Goal: Check status: Check status

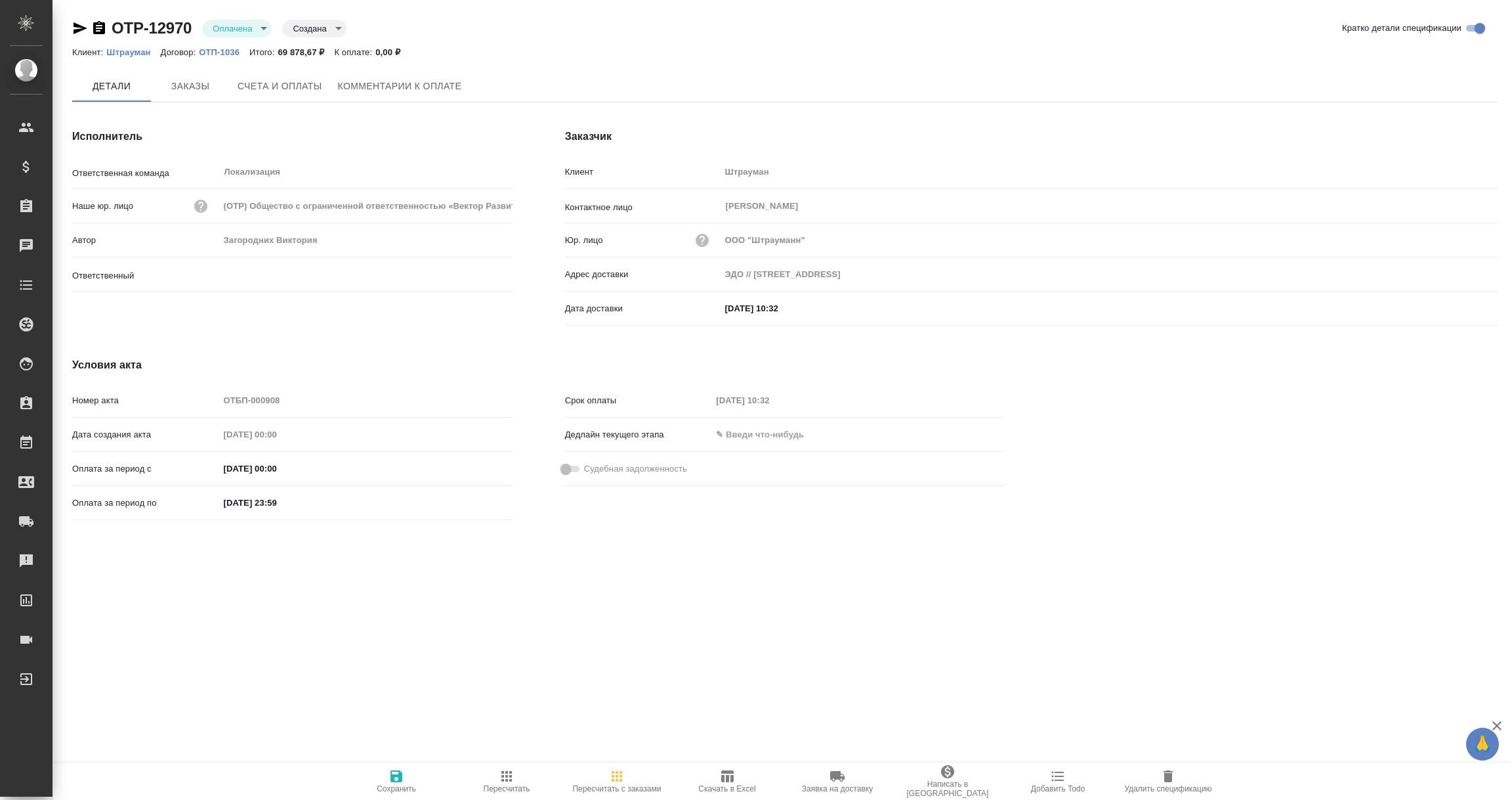
type input "Загородних Виктория"
click at [207, 90] on span "Заказы" at bounding box center [190, 86] width 63 height 16
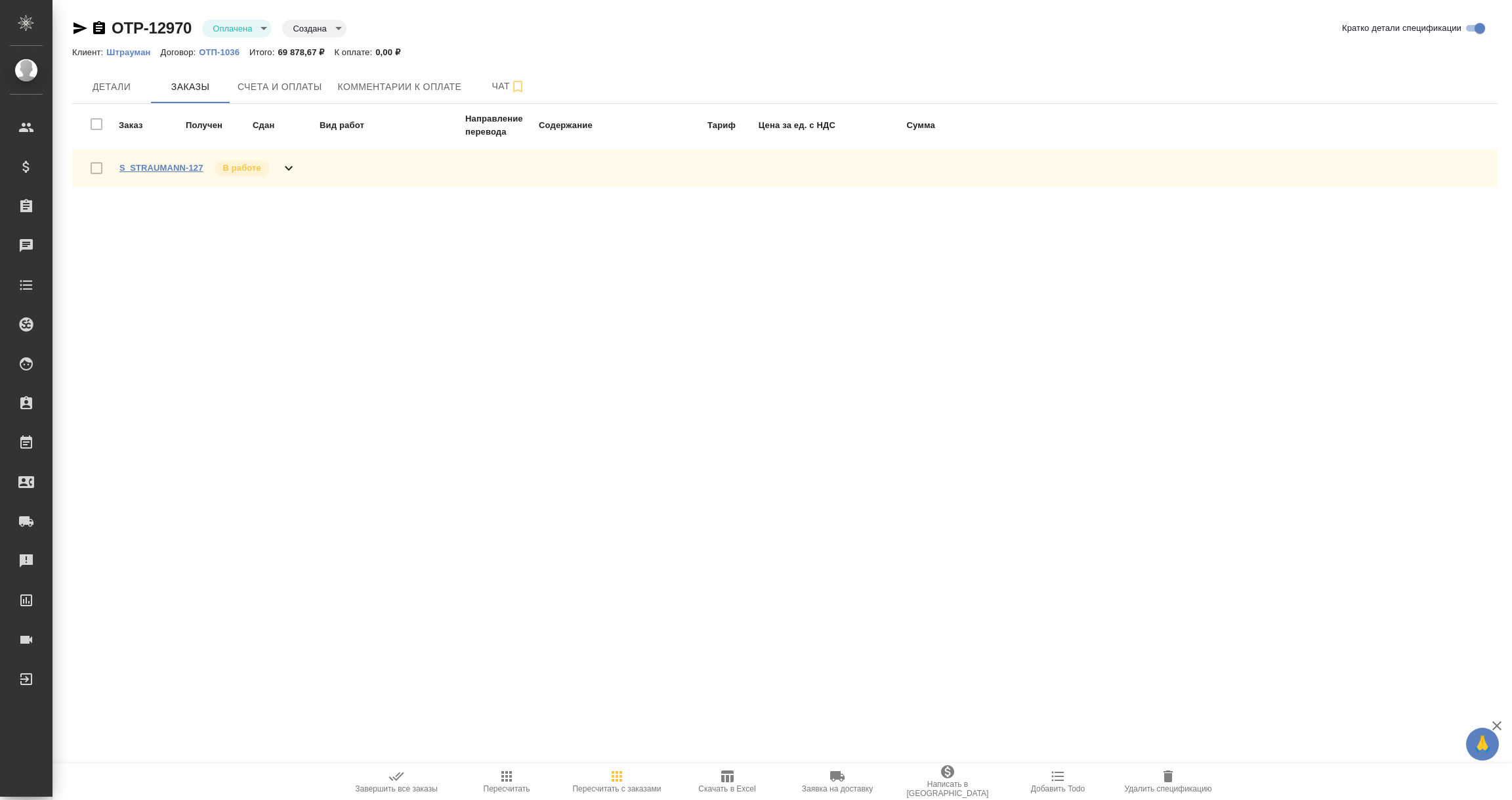
click at [167, 167] on link "S_STRAUMANN-127" at bounding box center [160, 167] width 84 height 9
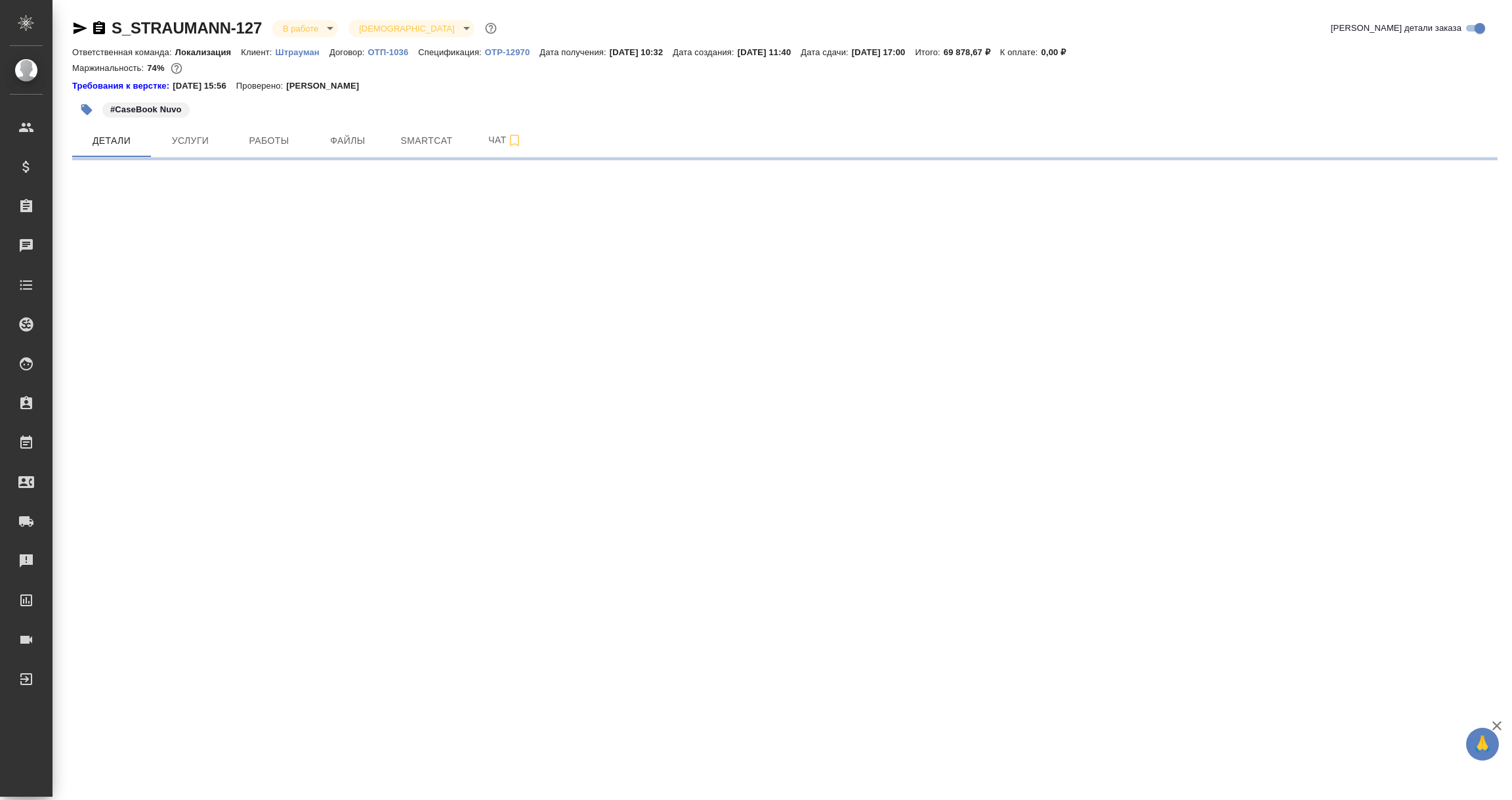
select select "RU"
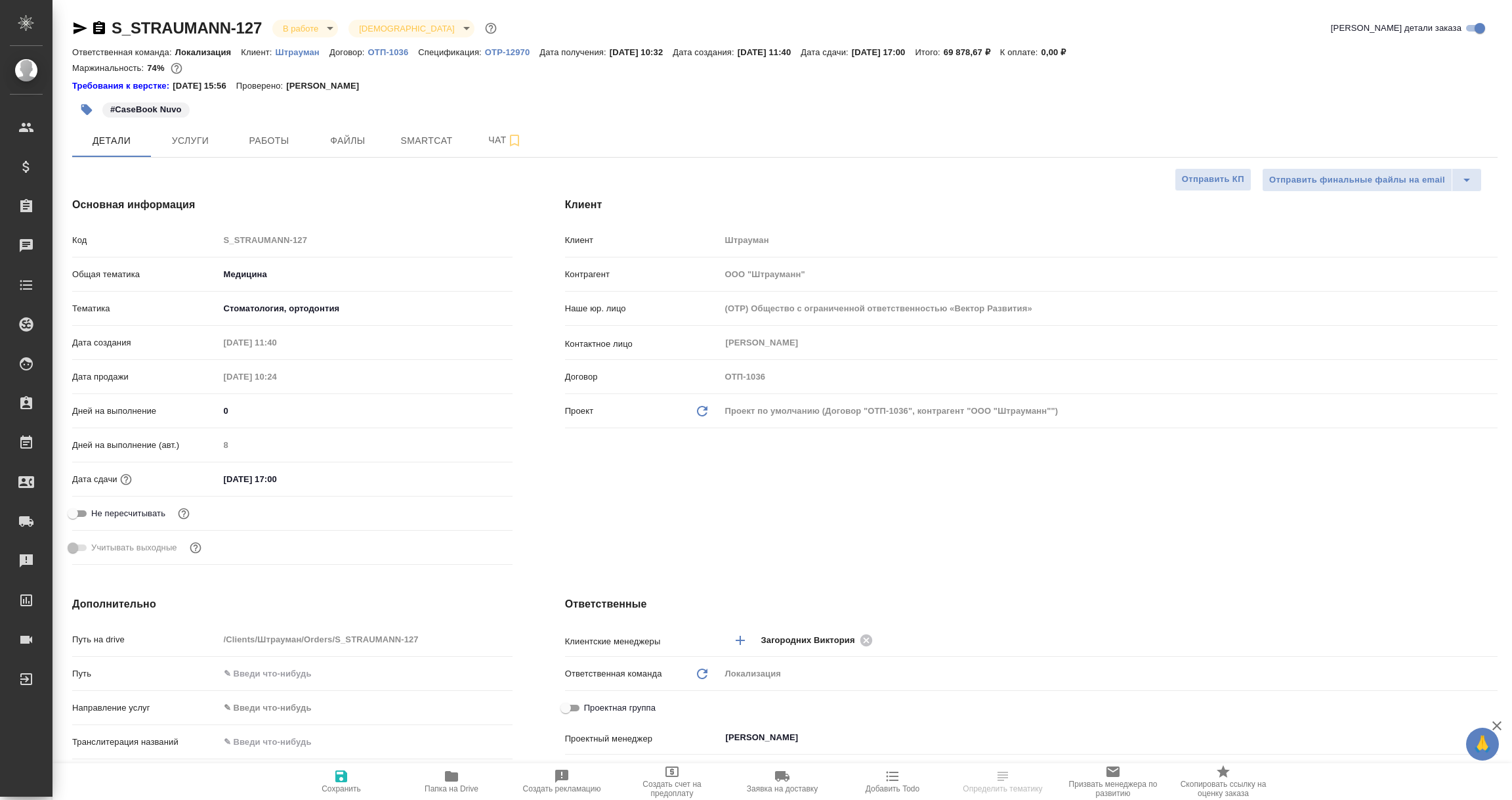
type textarea "x"
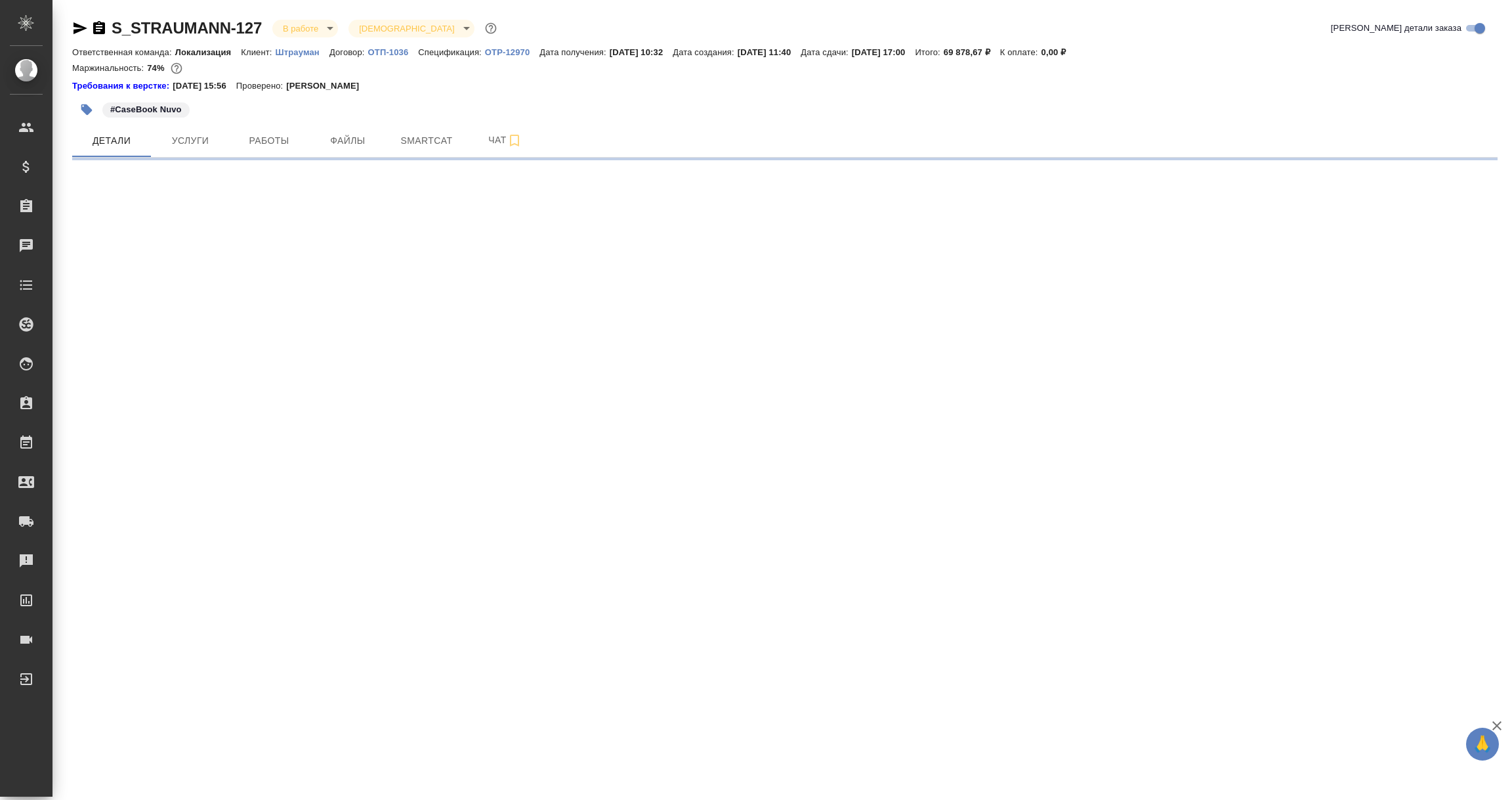
select select "RU"
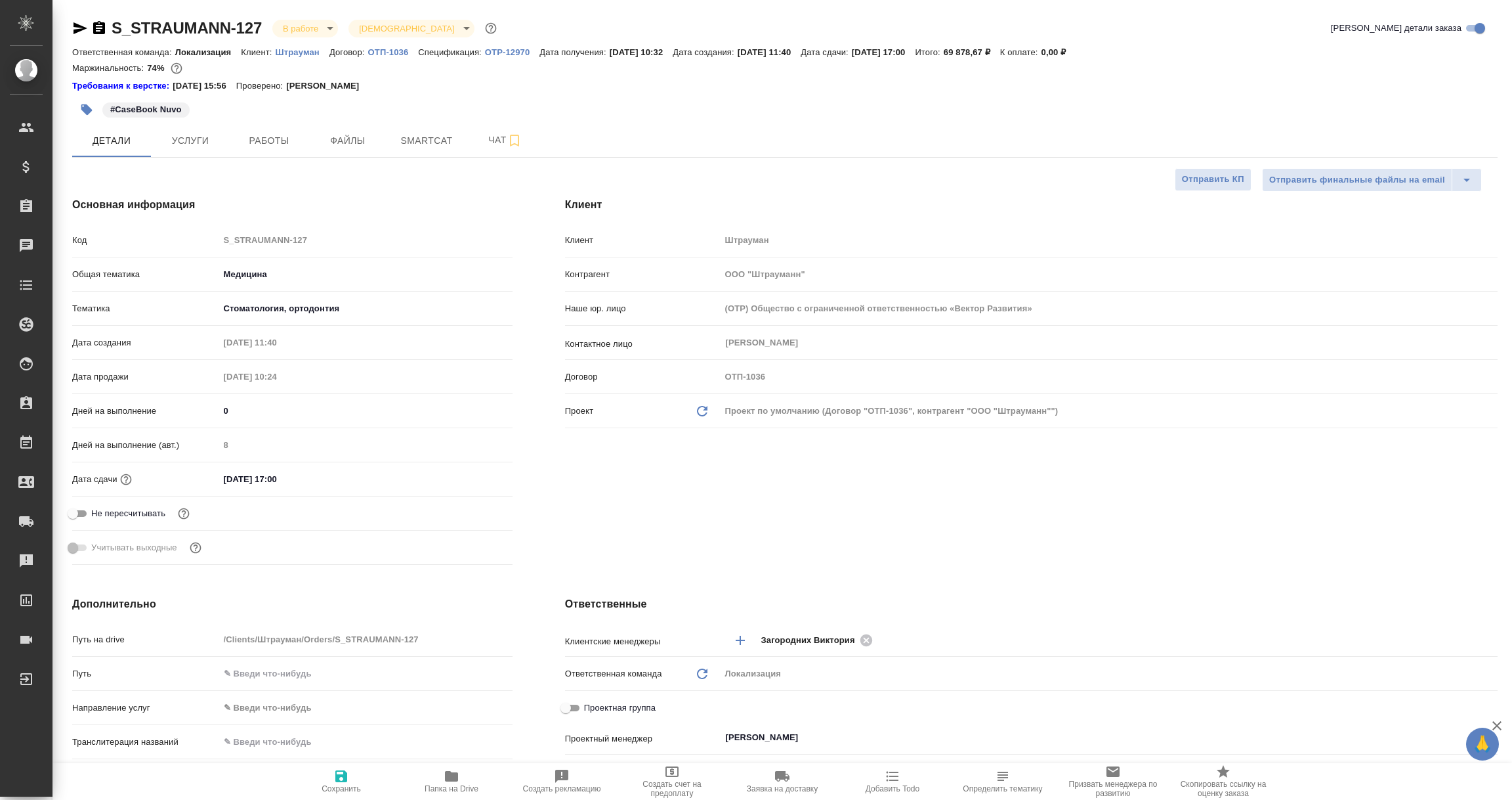
type textarea "x"
